Goal: Check status: Check status

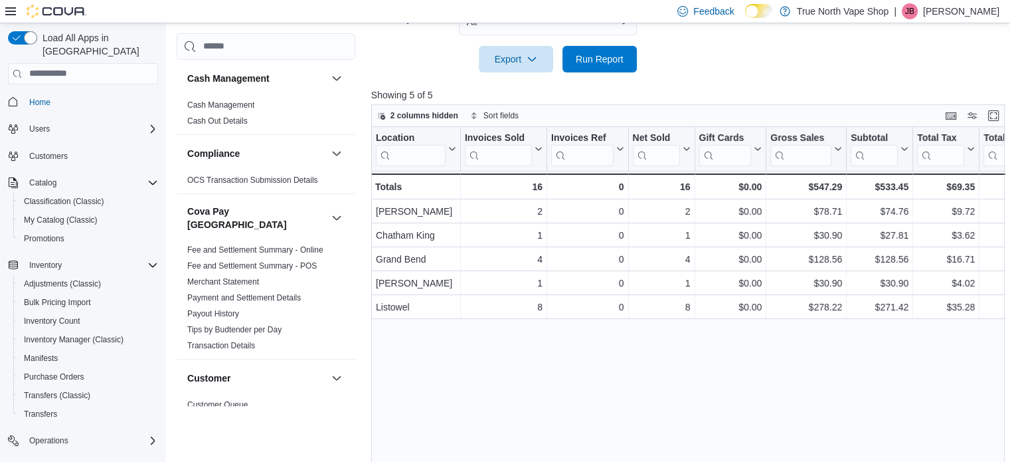
scroll to position [412, 0]
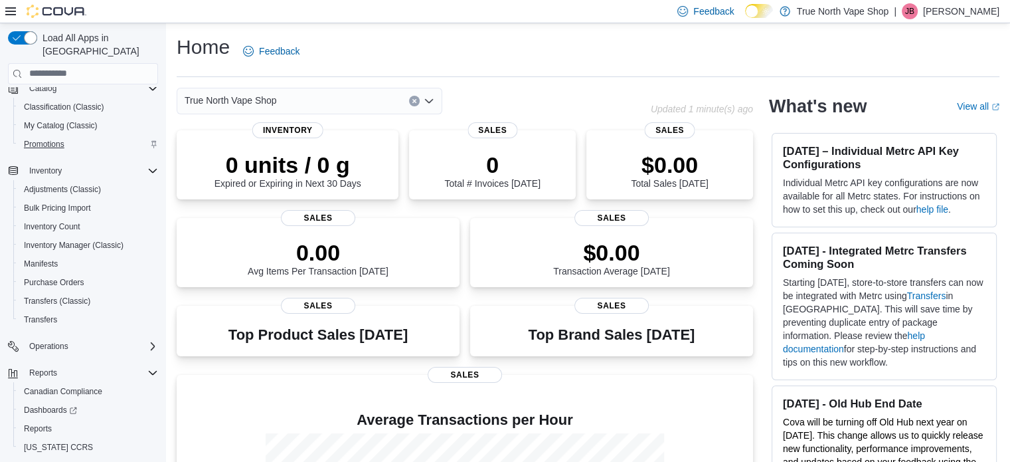
scroll to position [114, 0]
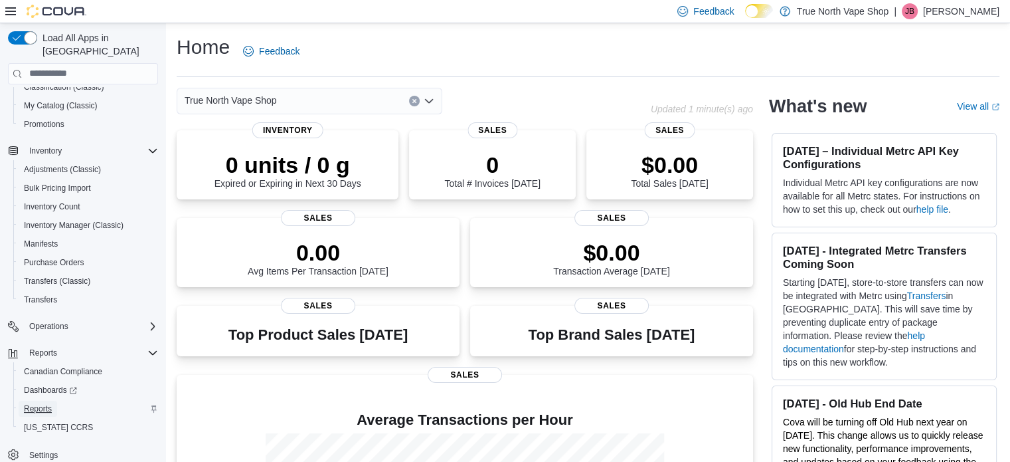
click at [41, 403] on span "Reports" at bounding box center [38, 408] width 28 height 11
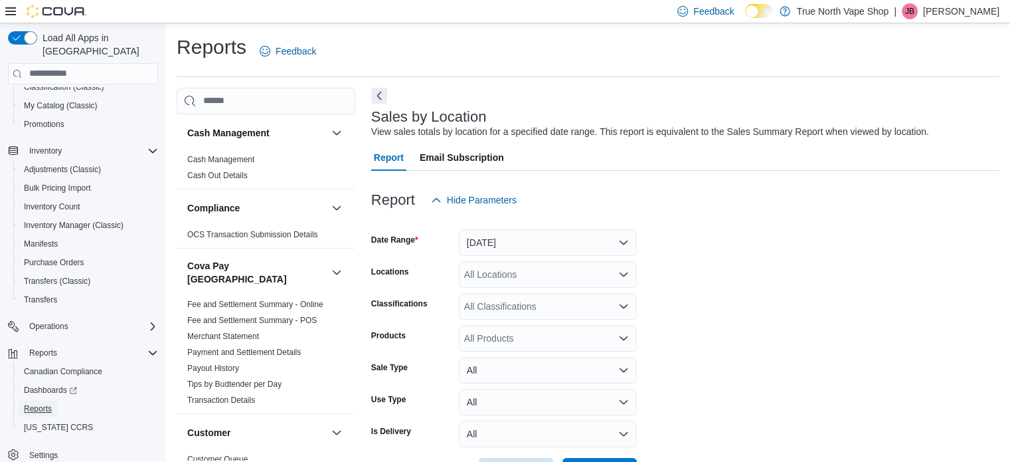
scroll to position [31, 0]
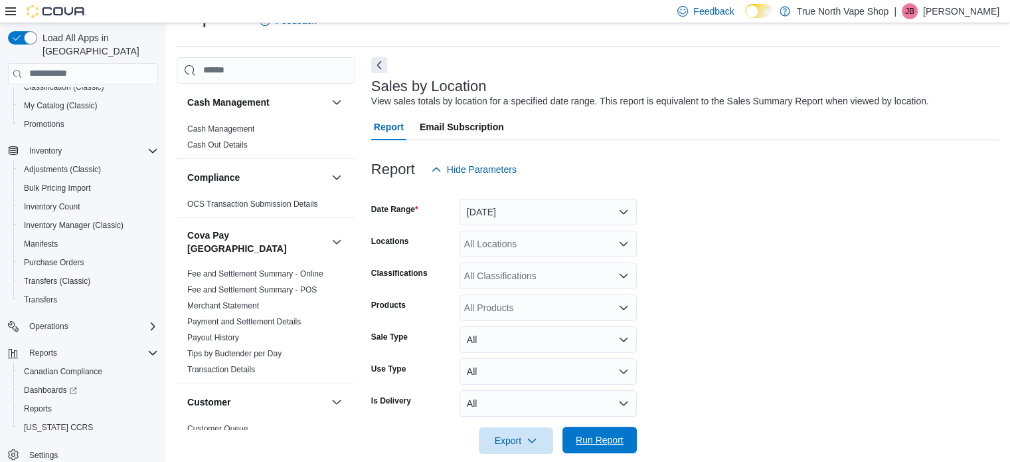
click at [611, 431] on span "Run Report" at bounding box center [600, 439] width 58 height 27
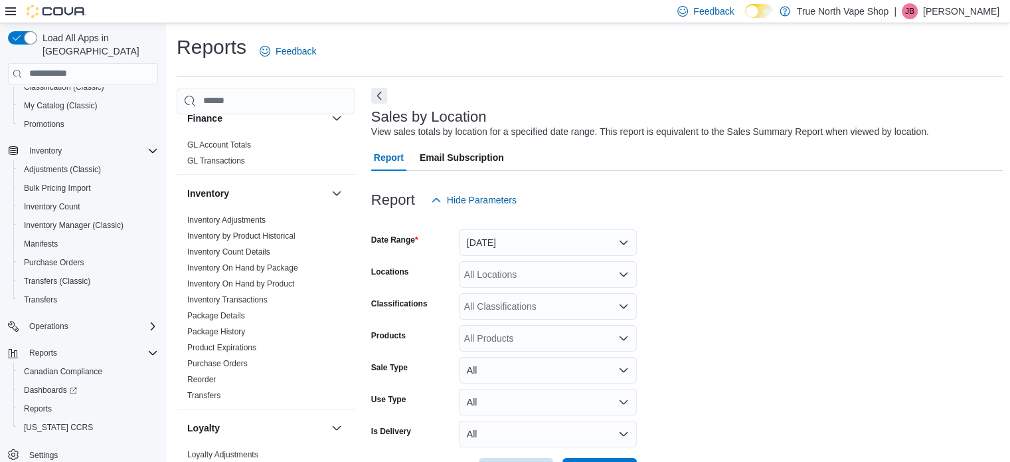
scroll to position [465, 0]
click at [232, 358] on link "Purchase Orders" at bounding box center [217, 362] width 60 height 9
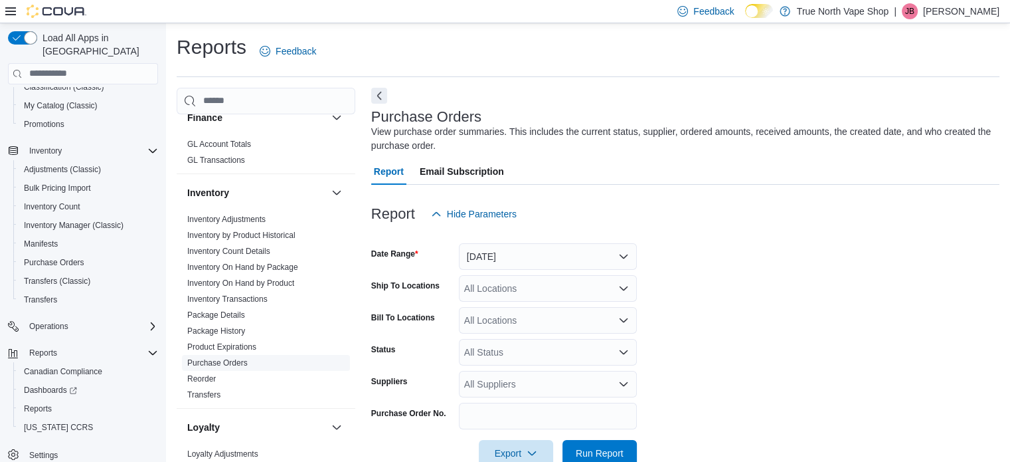
scroll to position [31, 0]
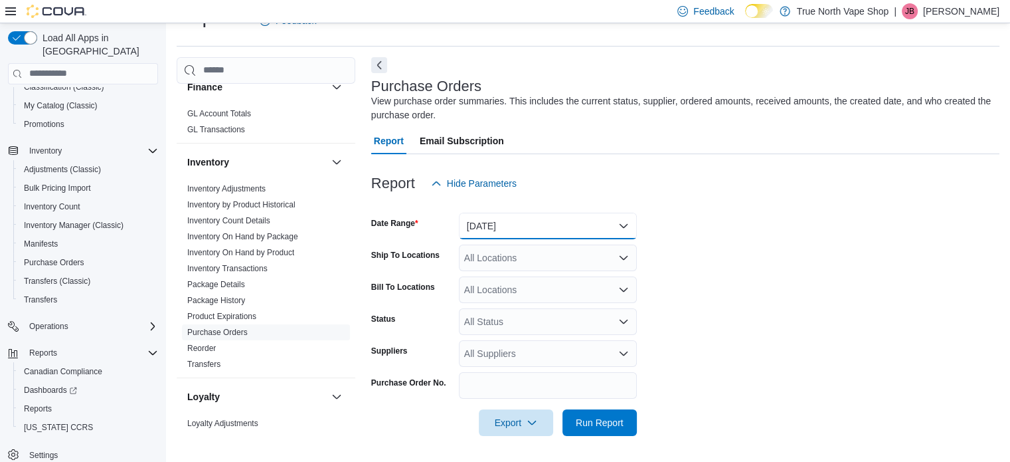
click at [541, 223] on button "Yesterday" at bounding box center [548, 226] width 178 height 27
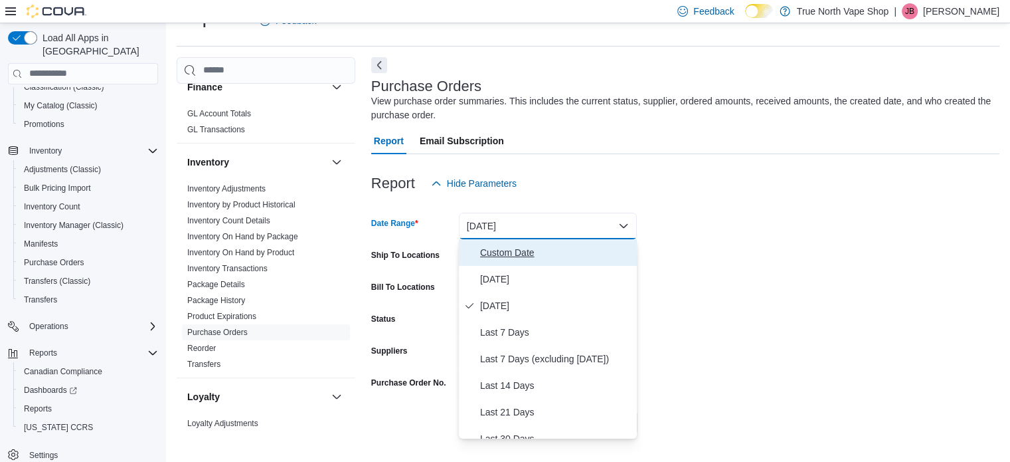
click at [532, 254] on span "Custom Date" at bounding box center [555, 252] width 151 height 16
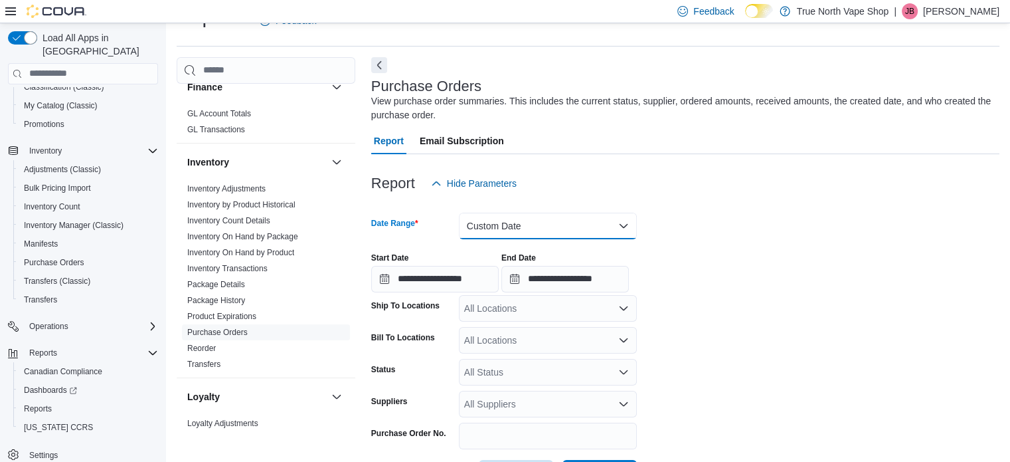
click at [593, 223] on button "Custom Date" at bounding box center [548, 226] width 178 height 27
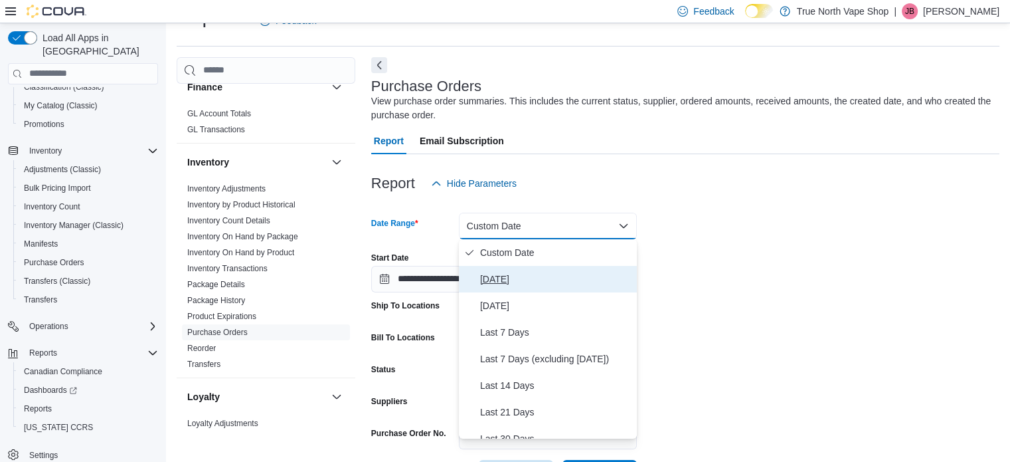
click at [487, 278] on span "Today" at bounding box center [555, 279] width 151 height 16
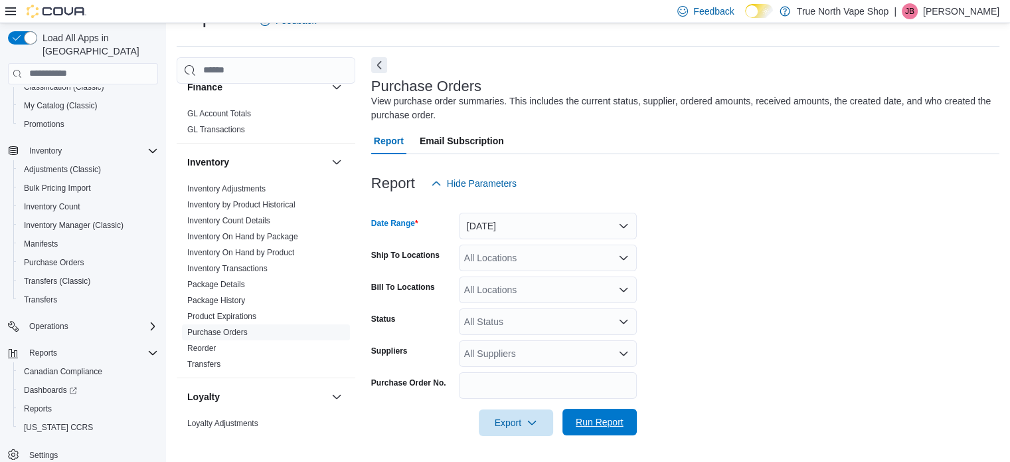
click at [588, 422] on span "Run Report" at bounding box center [600, 421] width 48 height 13
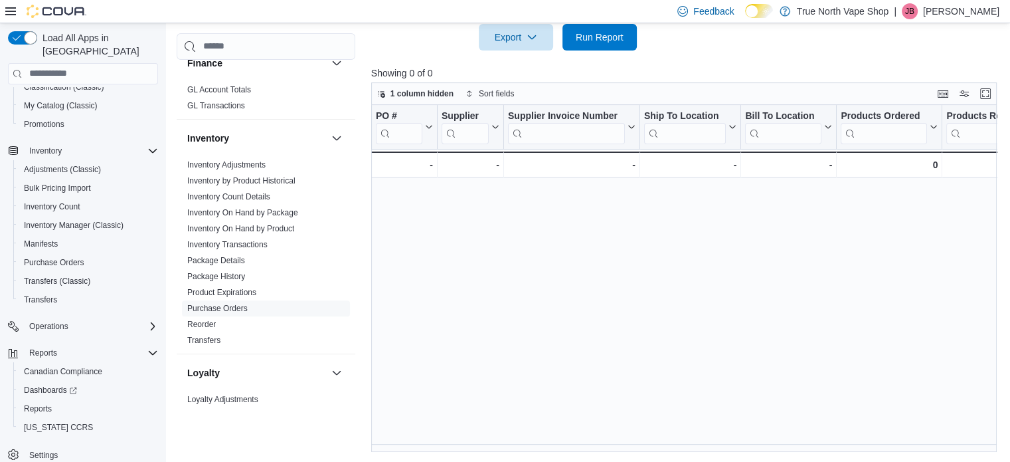
scroll to position [17, 0]
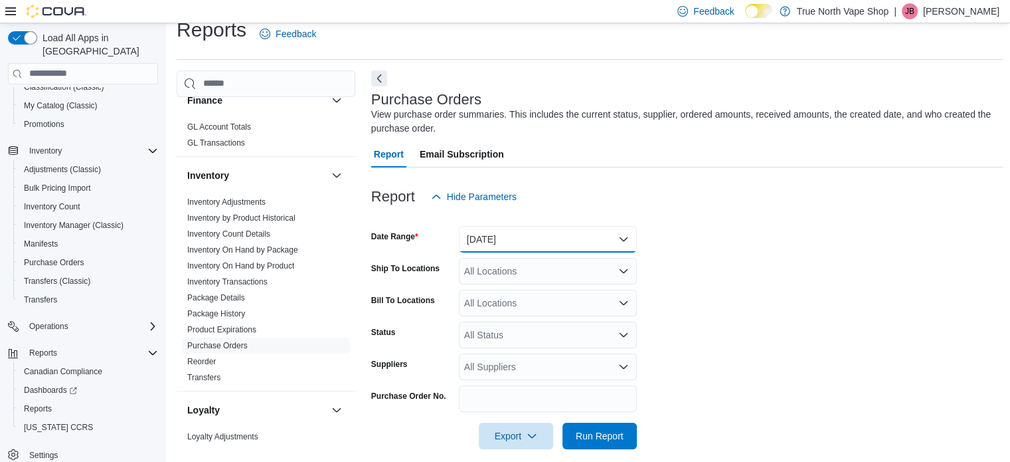
click at [565, 240] on button "Today" at bounding box center [548, 239] width 178 height 27
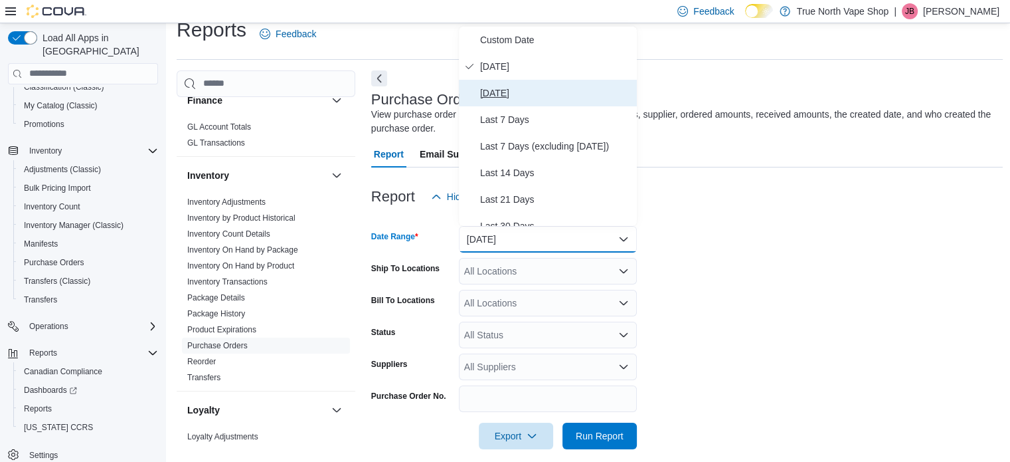
click at [506, 88] on span "Yesterday" at bounding box center [555, 93] width 151 height 16
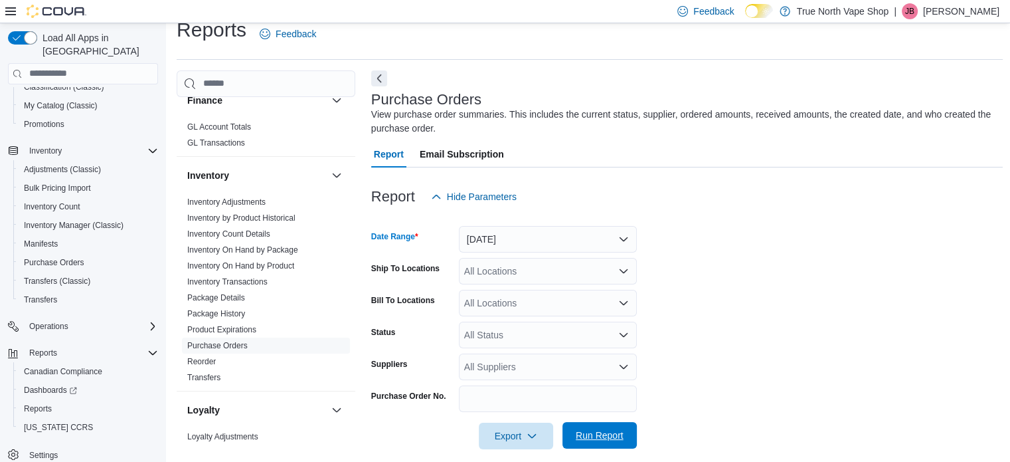
click at [569, 438] on button "Run Report" at bounding box center [600, 435] width 74 height 27
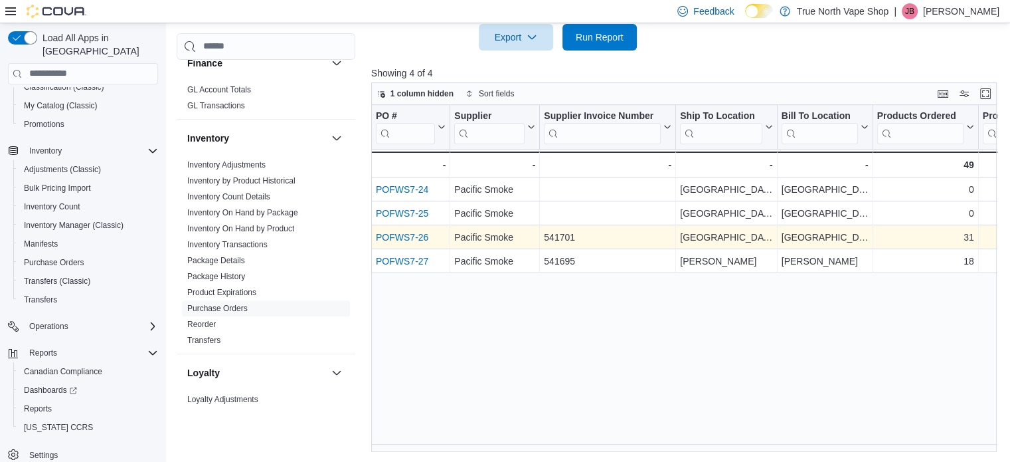
click at [399, 236] on link "POFWS7-26" at bounding box center [402, 237] width 52 height 11
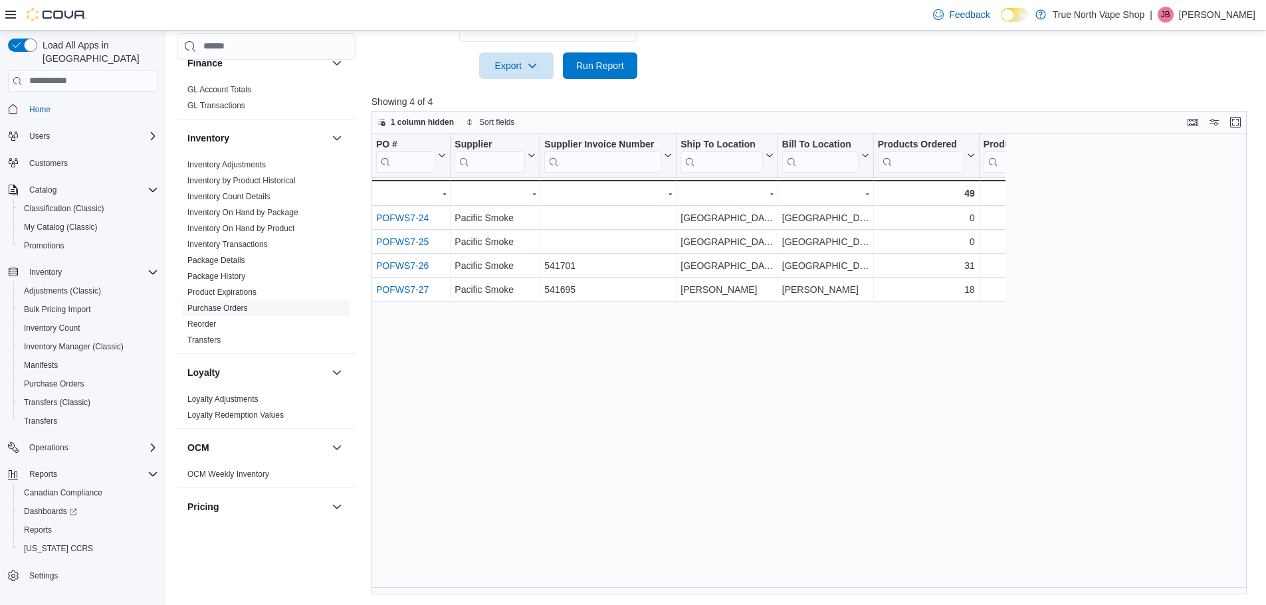
scroll to position [465, 0]
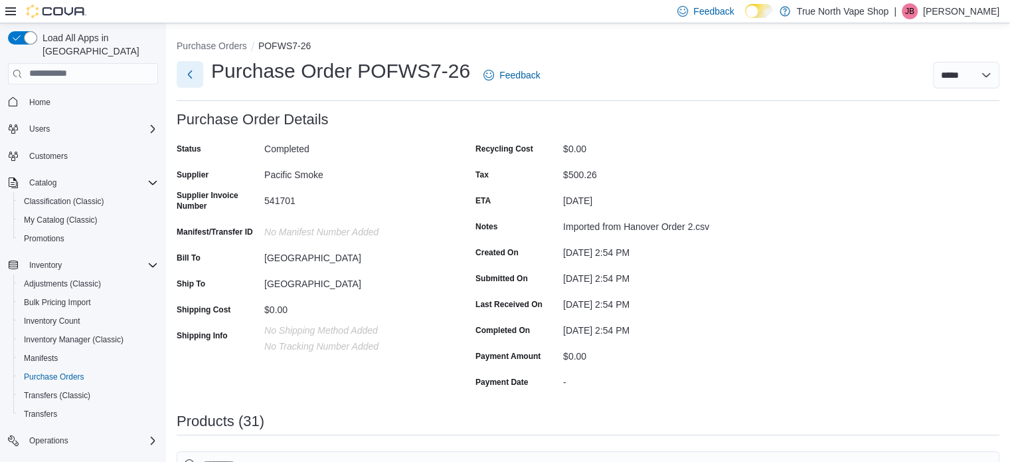
click at [191, 74] on button "Next" at bounding box center [190, 74] width 27 height 27
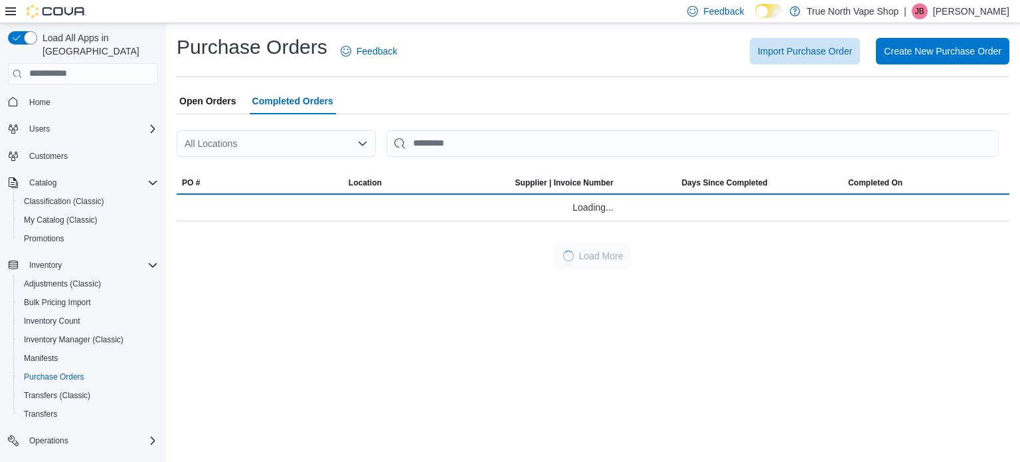
click at [219, 102] on span "Open Orders" at bounding box center [207, 101] width 57 height 27
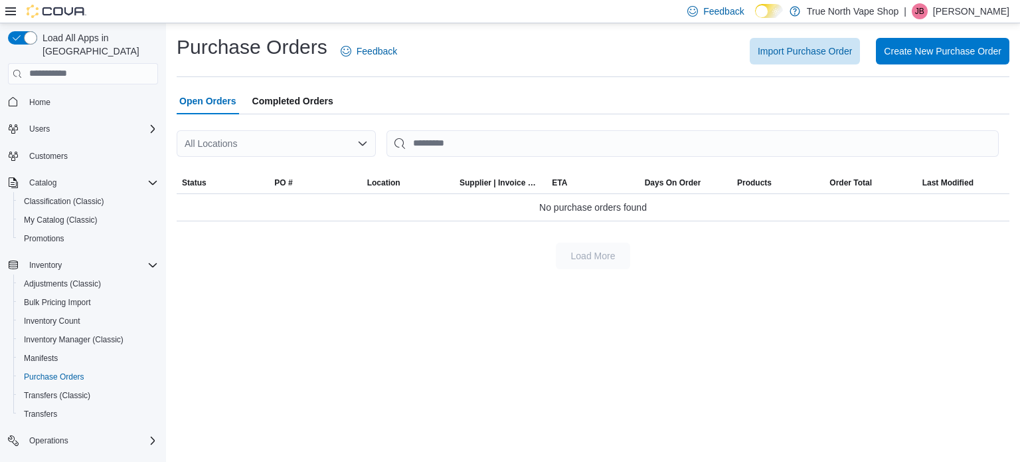
click at [291, 95] on span "Completed Orders" at bounding box center [292, 101] width 81 height 27
